Goal: Find specific page/section: Find specific page/section

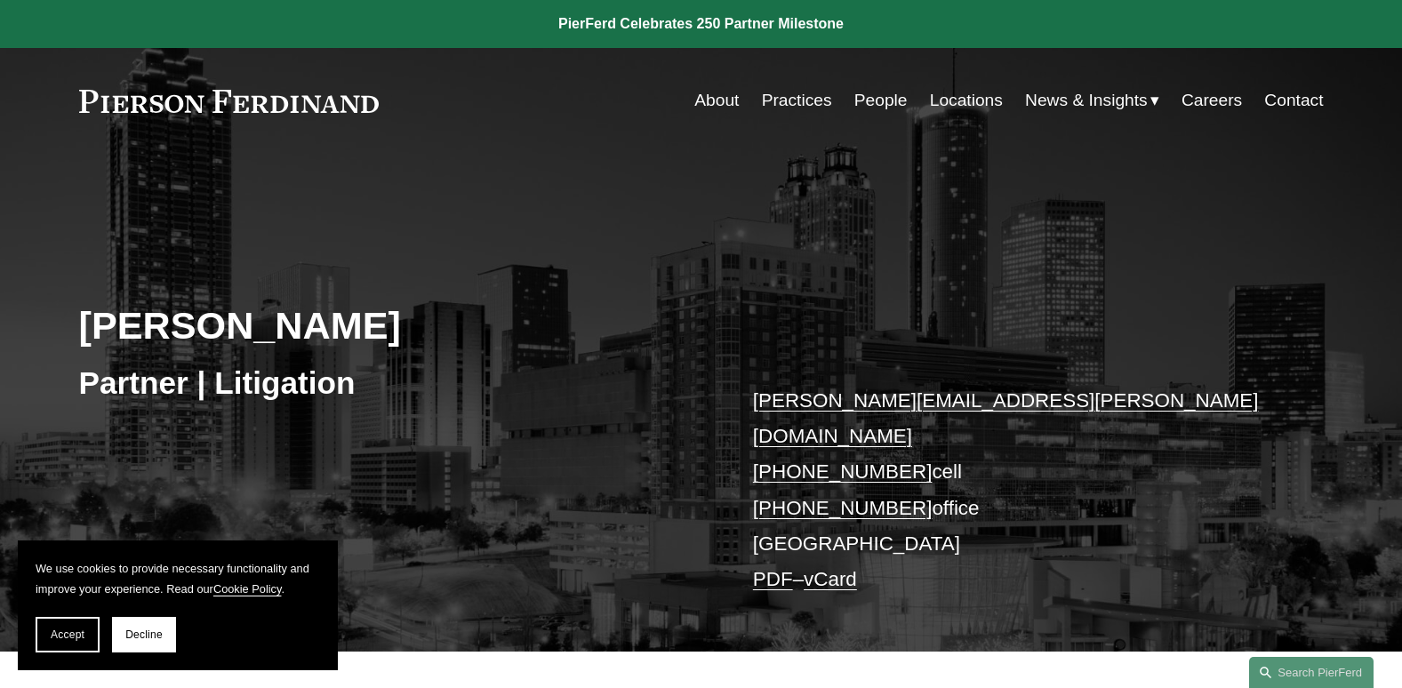
click at [700, 101] on link "About" at bounding box center [716, 101] width 44 height 34
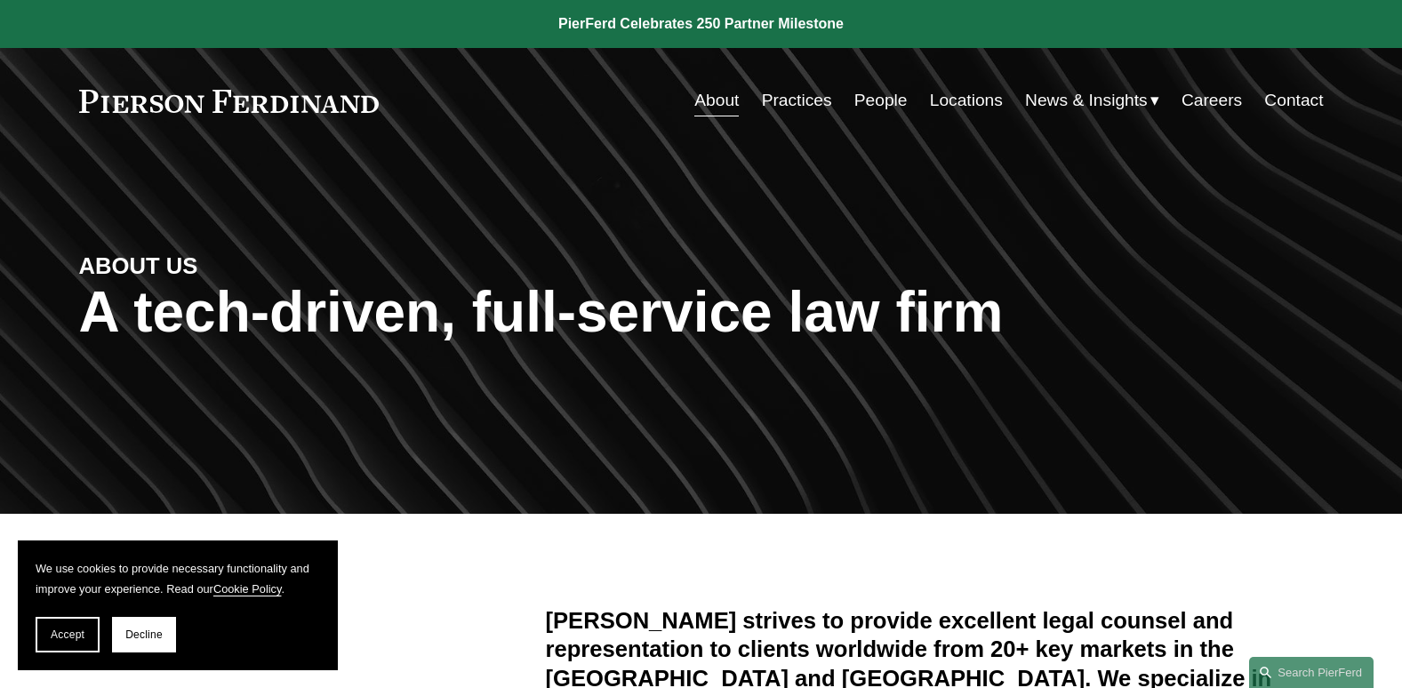
click at [870, 100] on link "People" at bounding box center [880, 101] width 53 height 34
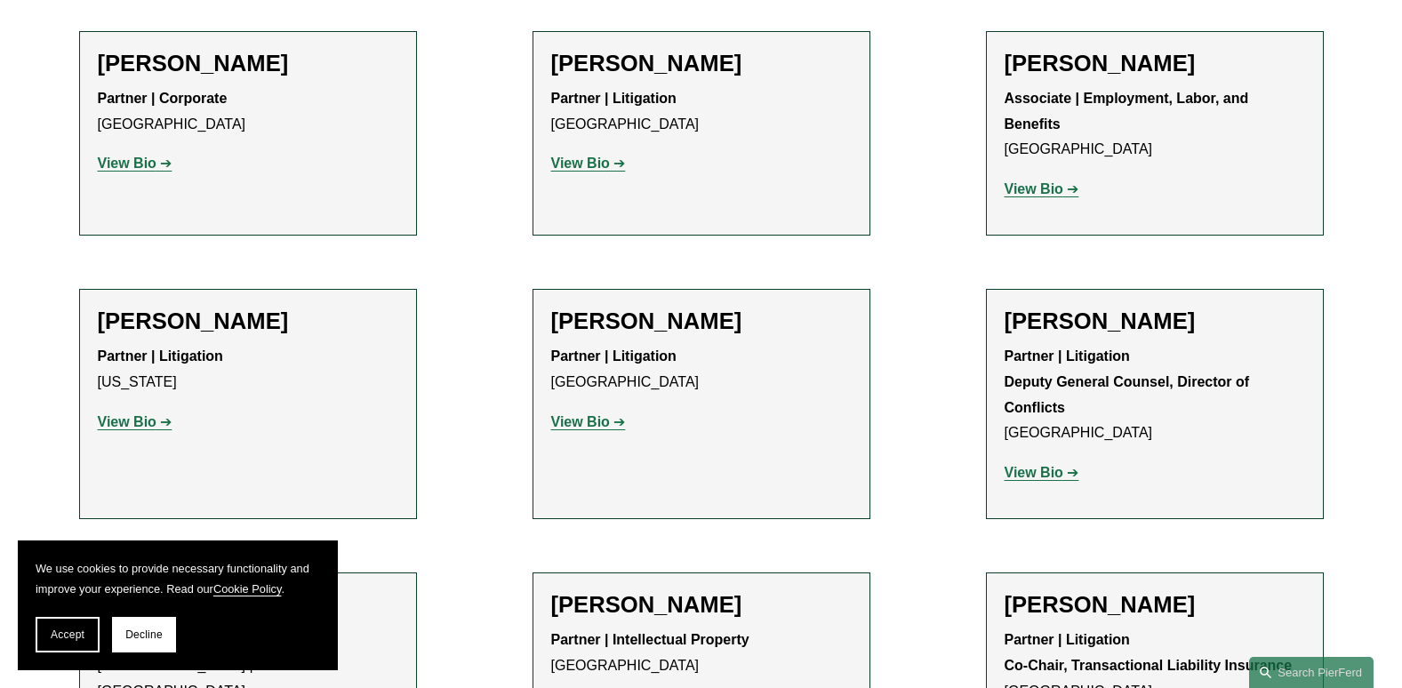
scroll to position [19179, 0]
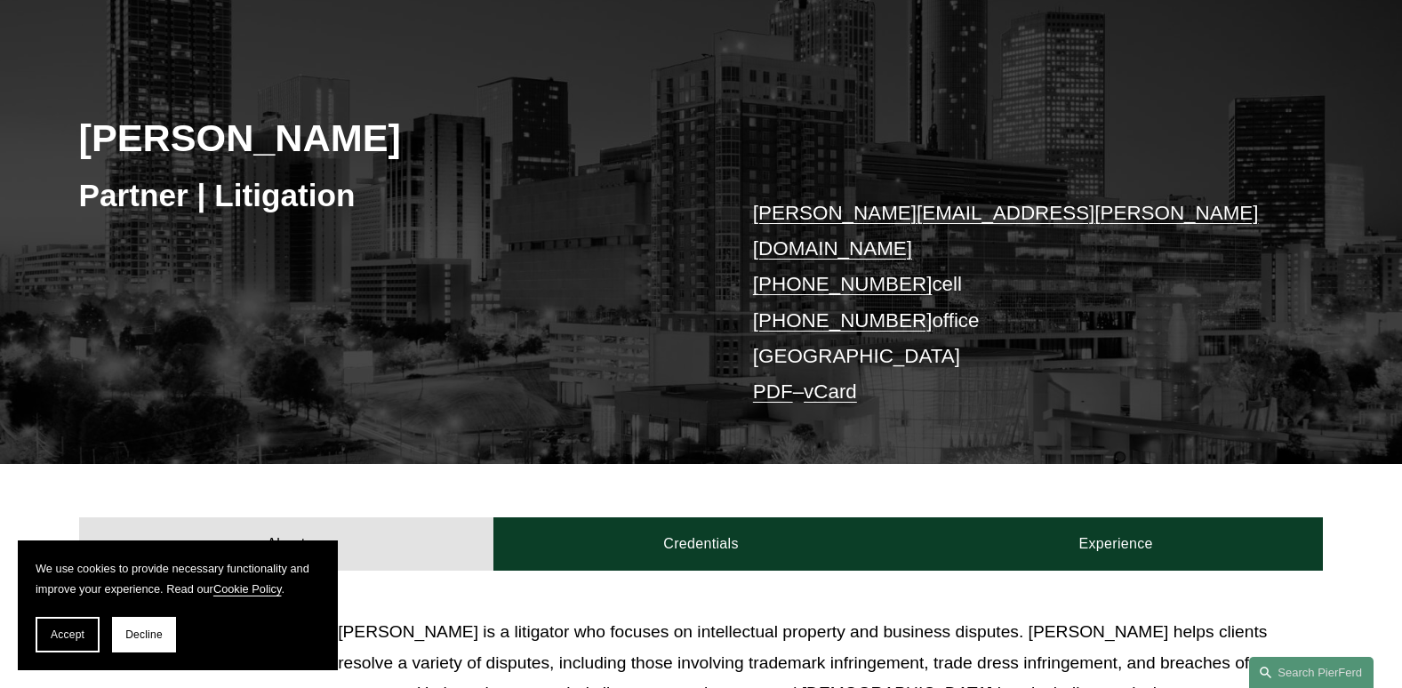
scroll to position [195, 0]
